Goal: Use online tool/utility: Utilize a website feature to perform a specific function

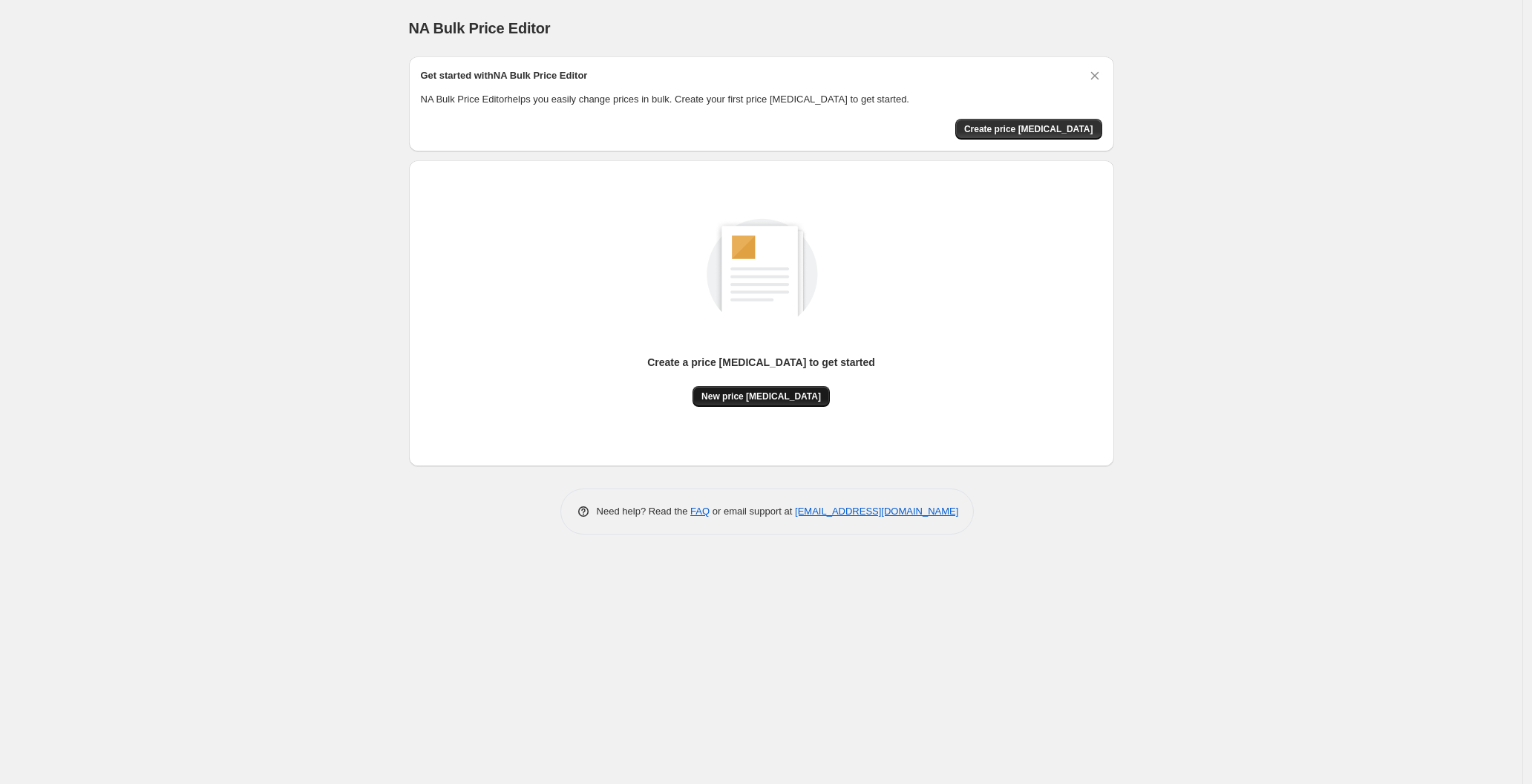
click at [744, 391] on span "New price change job" at bounding box center [761, 397] width 120 height 12
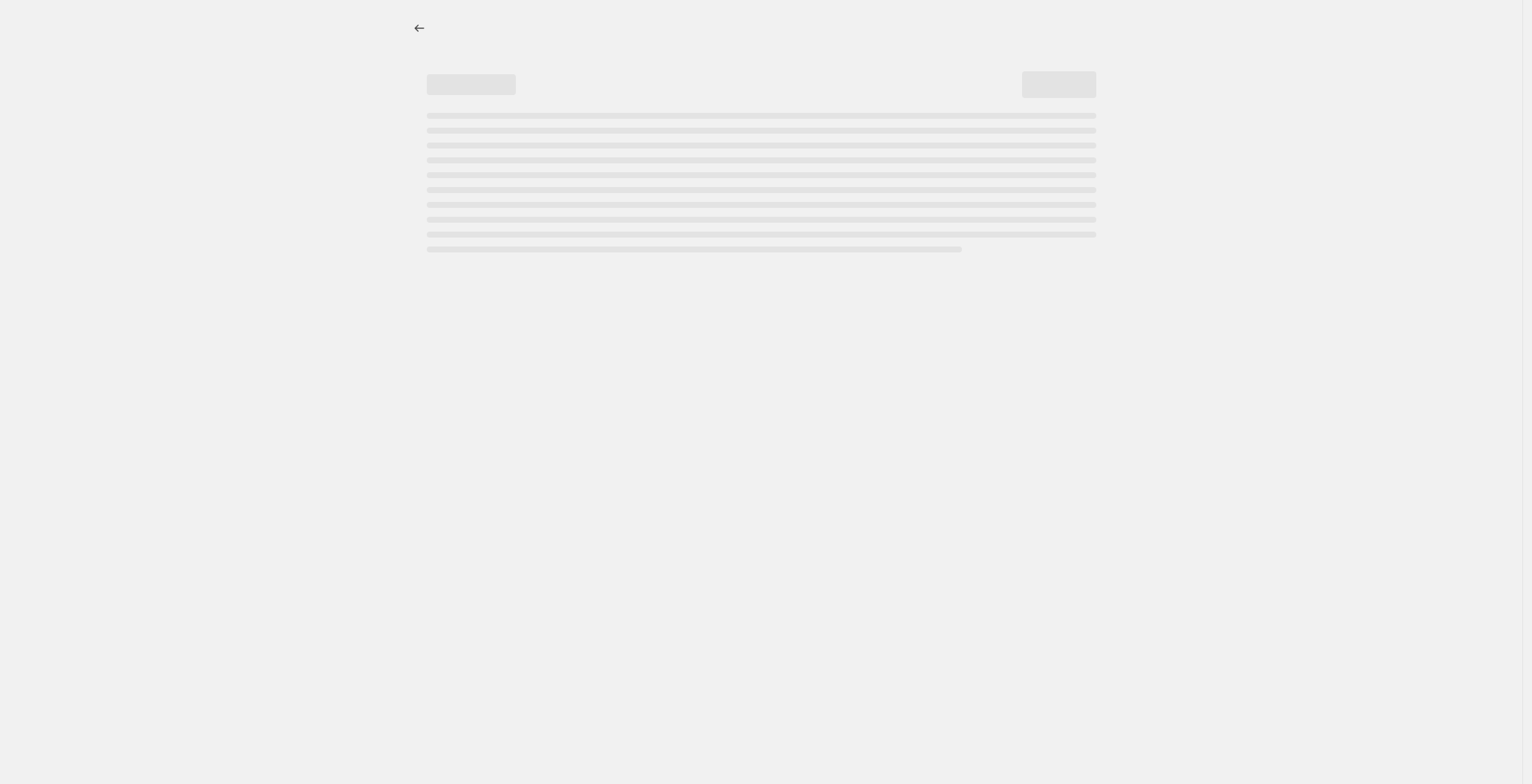
select select "percentage"
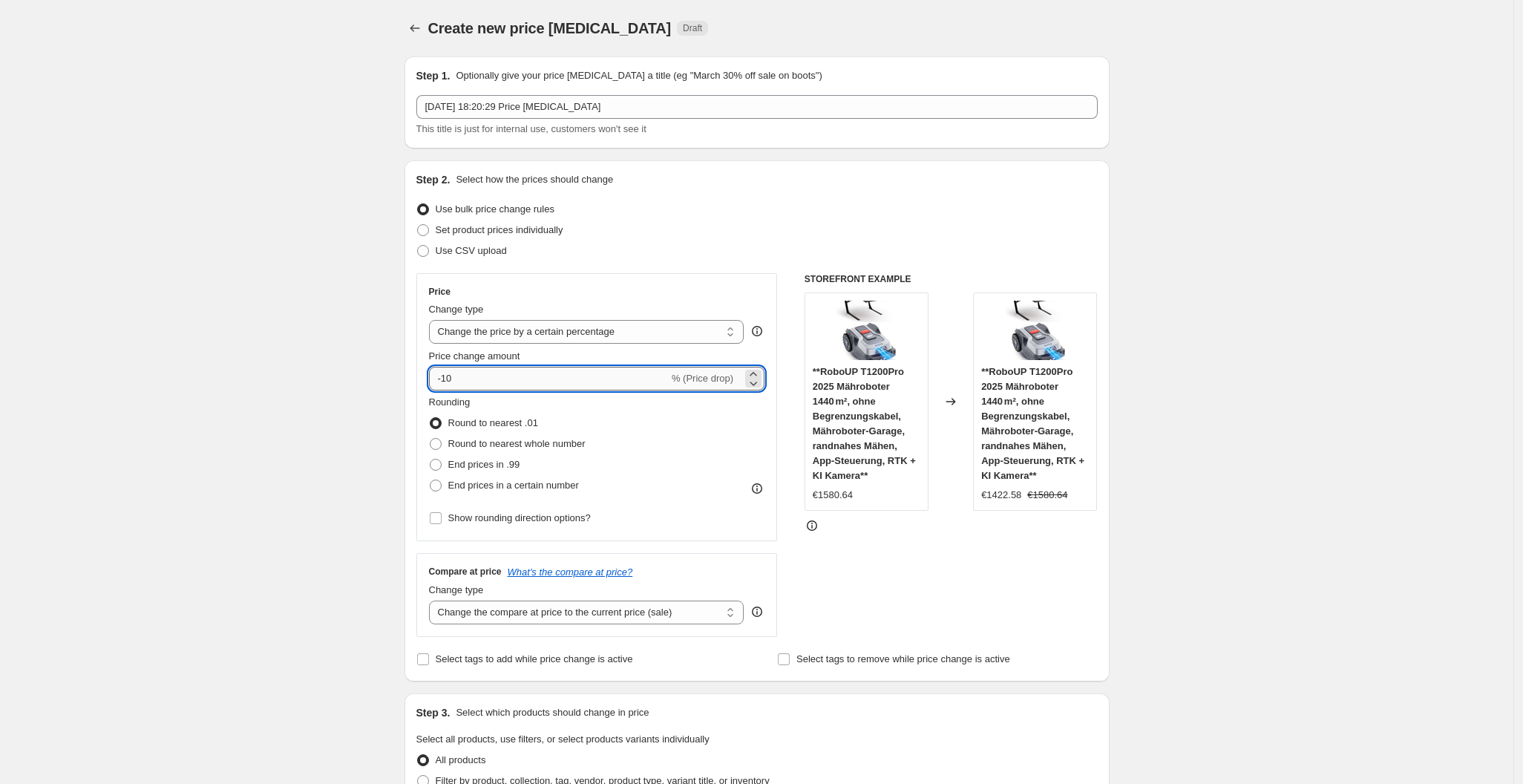
click at [587, 377] on input "-10" at bounding box center [549, 379] width 240 height 24
type input "-1"
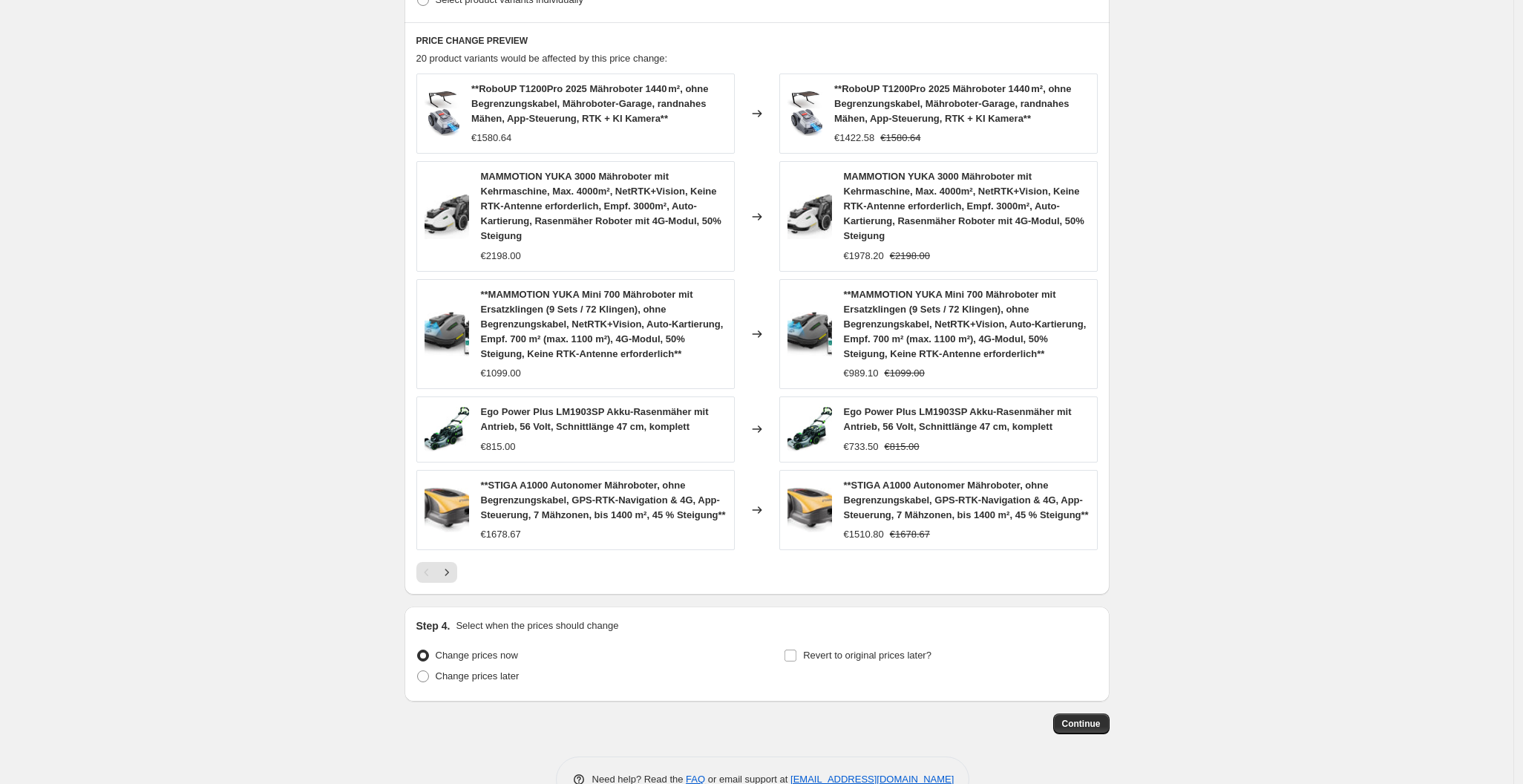
scroll to position [860, 0]
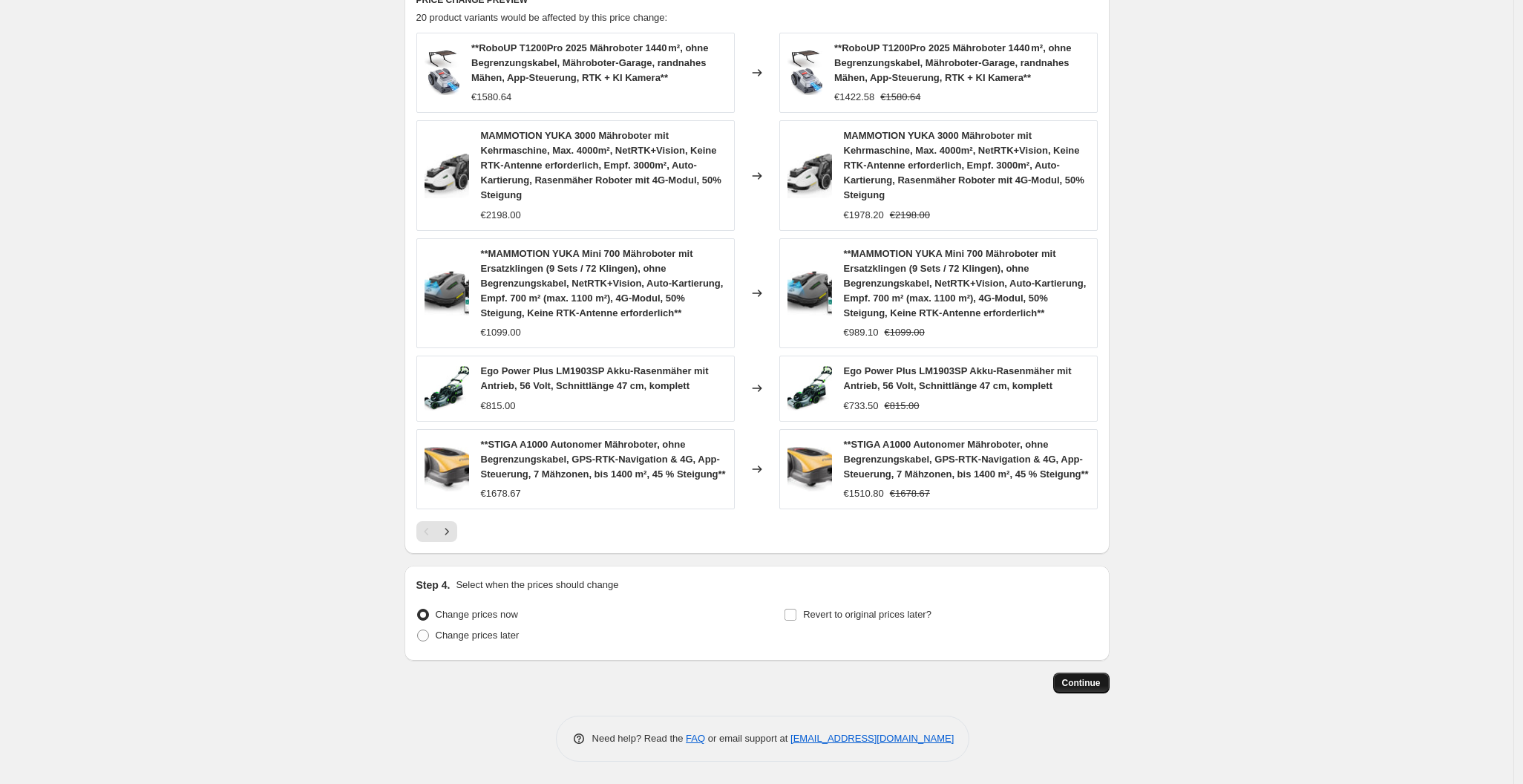
type input "-25"
click at [1109, 685] on button "Continue" at bounding box center [1081, 683] width 56 height 20
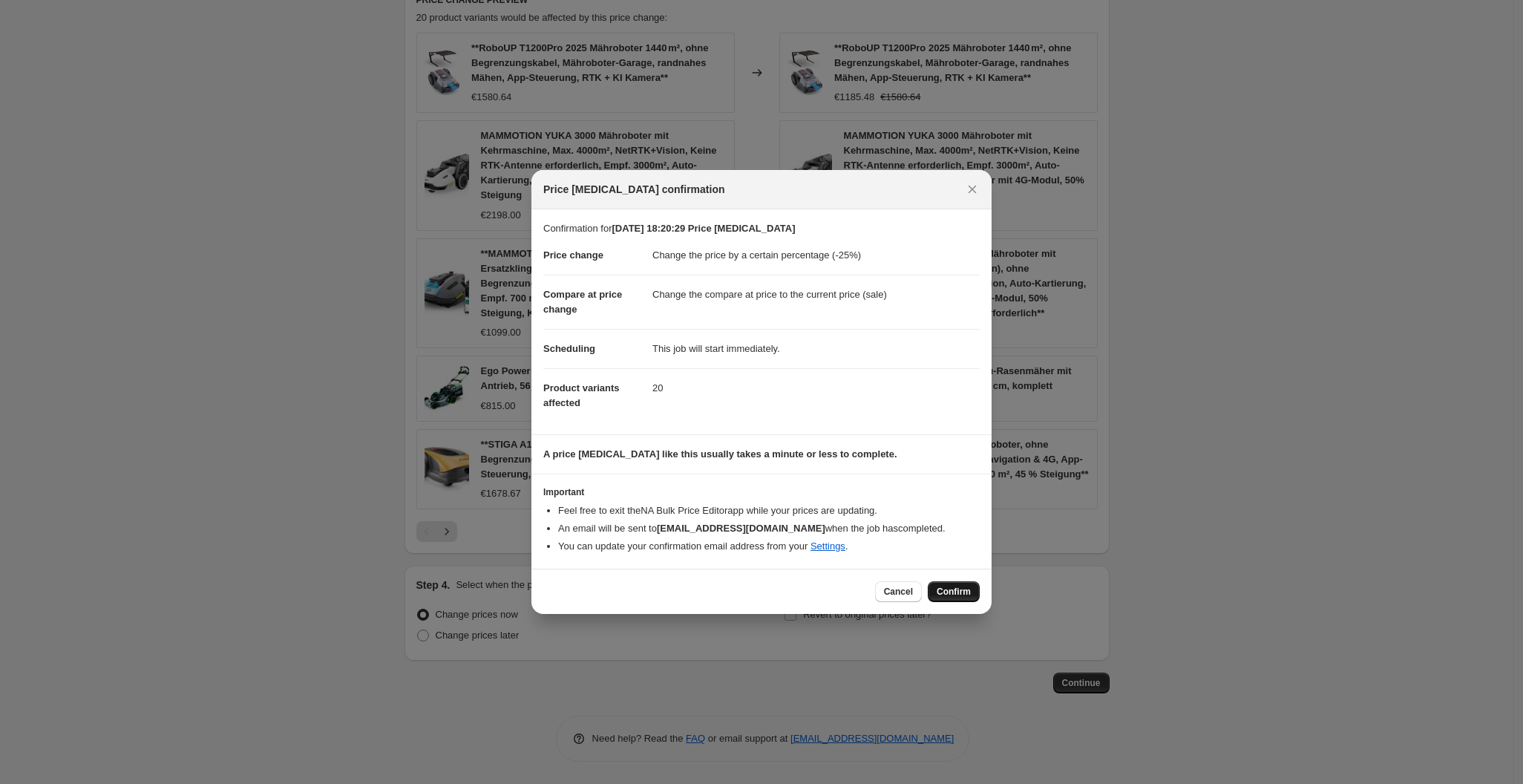
click at [951, 596] on span "Confirm" at bounding box center [954, 591] width 34 height 12
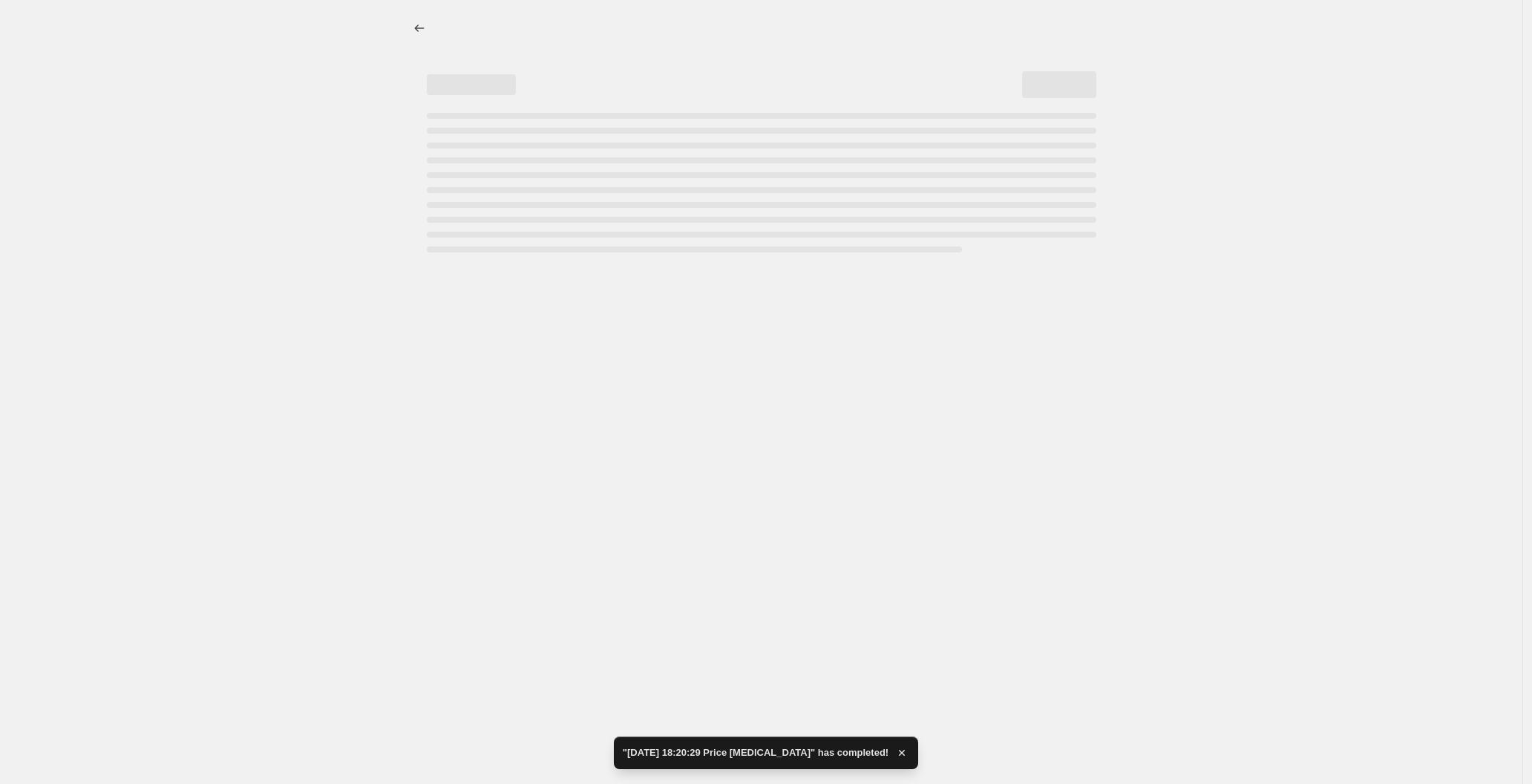
select select "percentage"
